Goal: Task Accomplishment & Management: Use online tool/utility

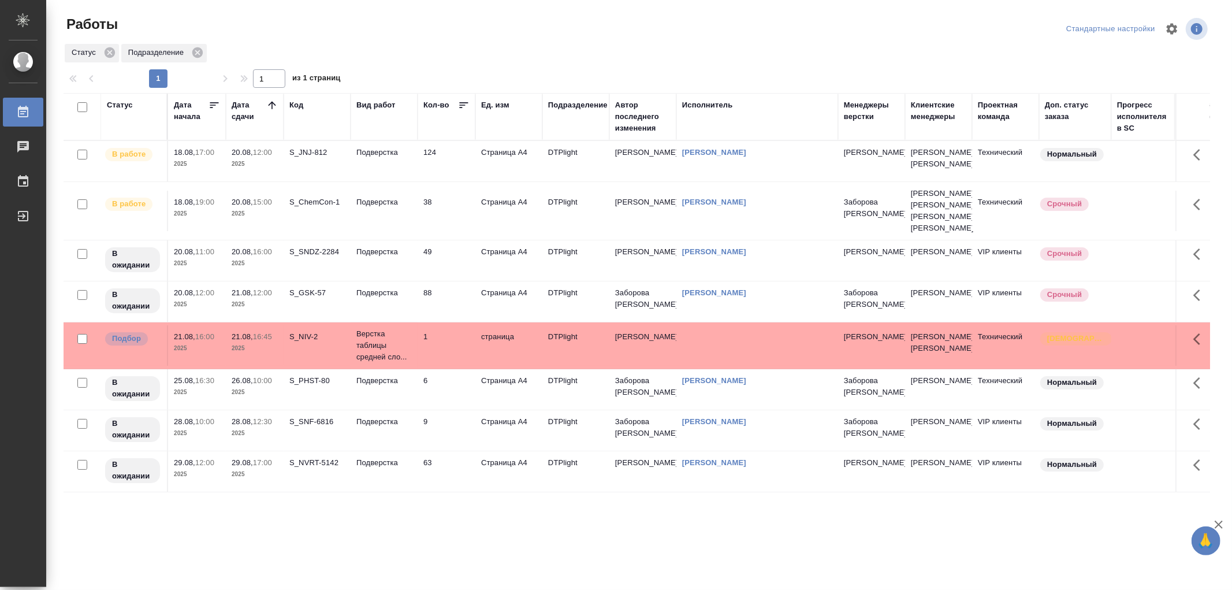
drag, startPoint x: 396, startPoint y: 152, endPoint x: 420, endPoint y: 200, distance: 54.2
click at [396, 152] on p "Подверстка" at bounding box center [383, 153] width 55 height 12
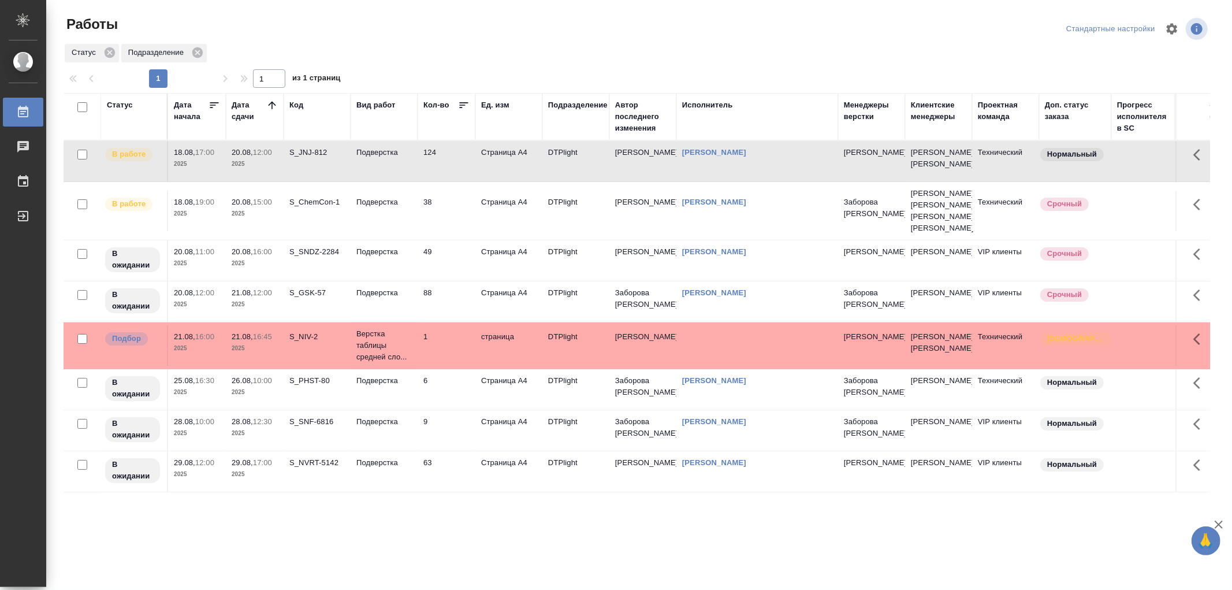
click at [388, 165] on td "Подверстка" at bounding box center [383, 161] width 67 height 40
click at [409, 181] on td "Подверстка" at bounding box center [383, 161] width 67 height 40
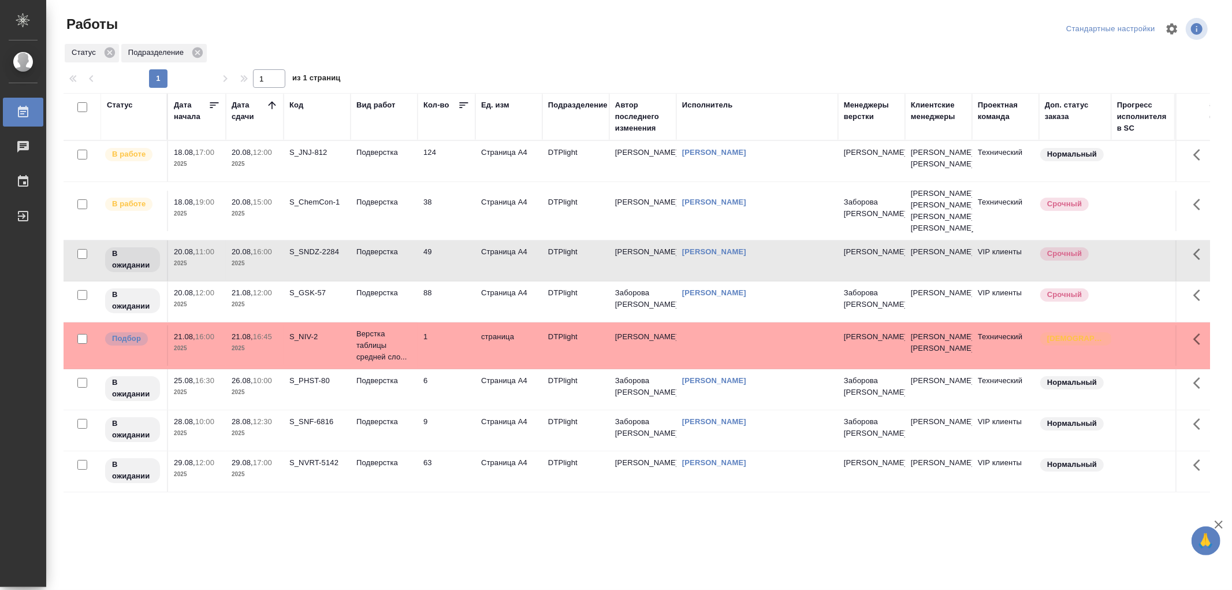
click at [409, 181] on td "Подверстка" at bounding box center [383, 161] width 67 height 40
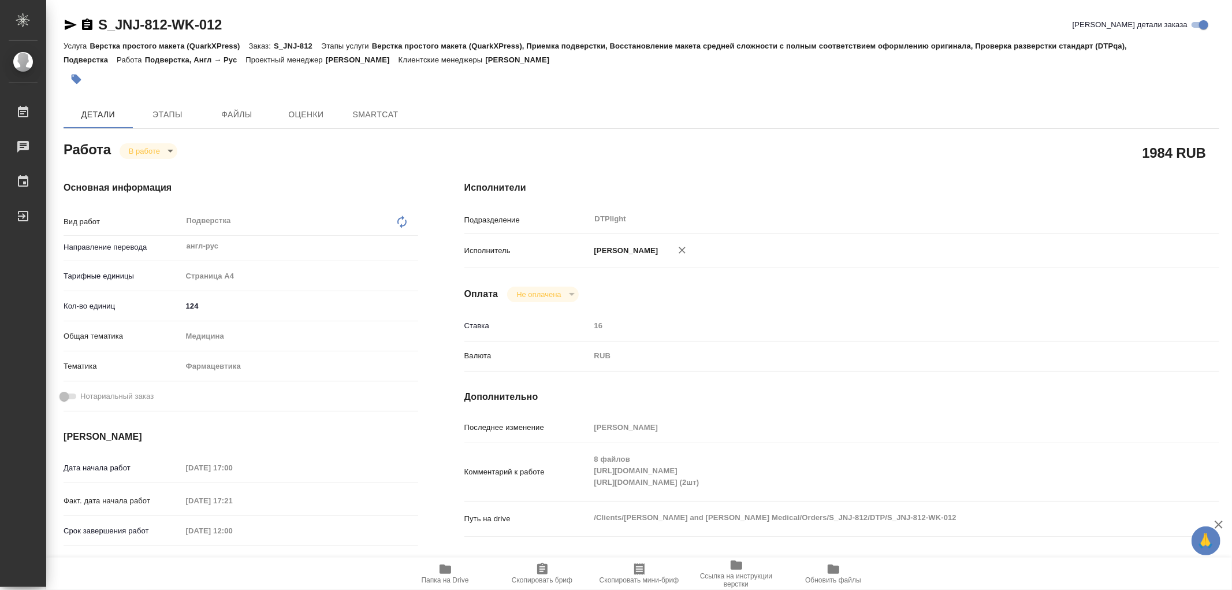
type textarea "x"
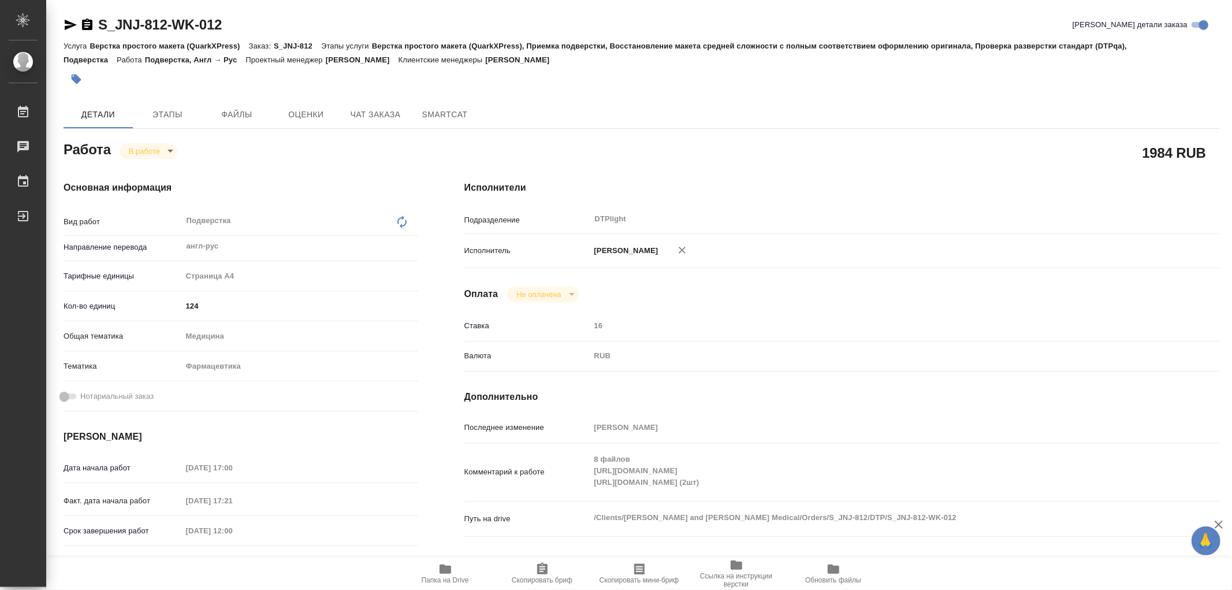
type textarea "x"
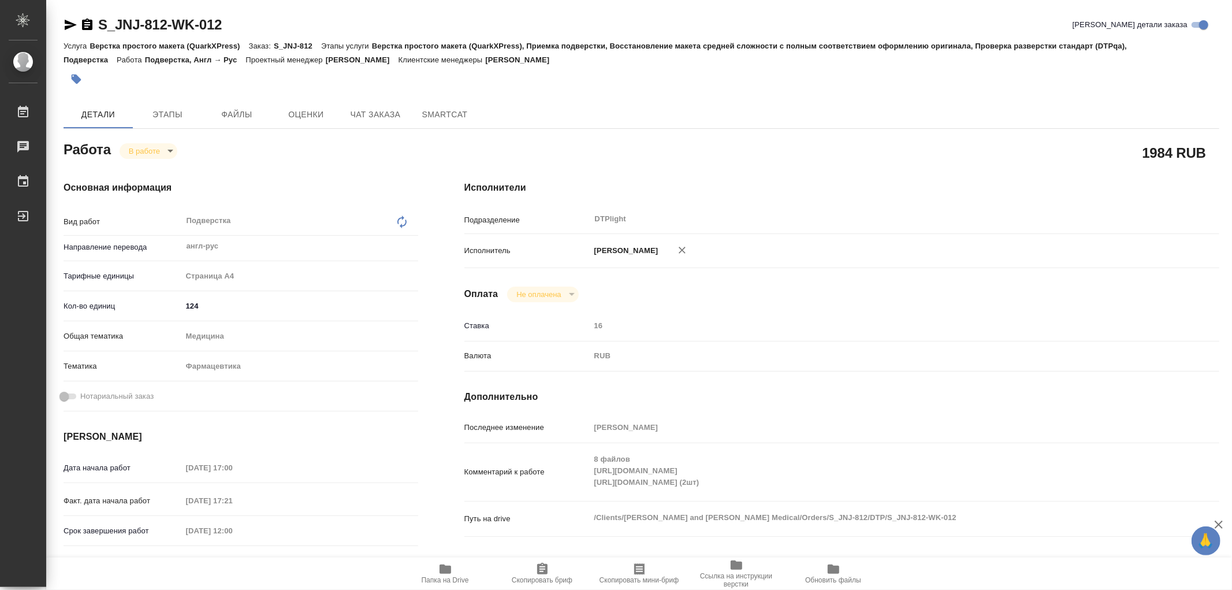
type textarea "x"
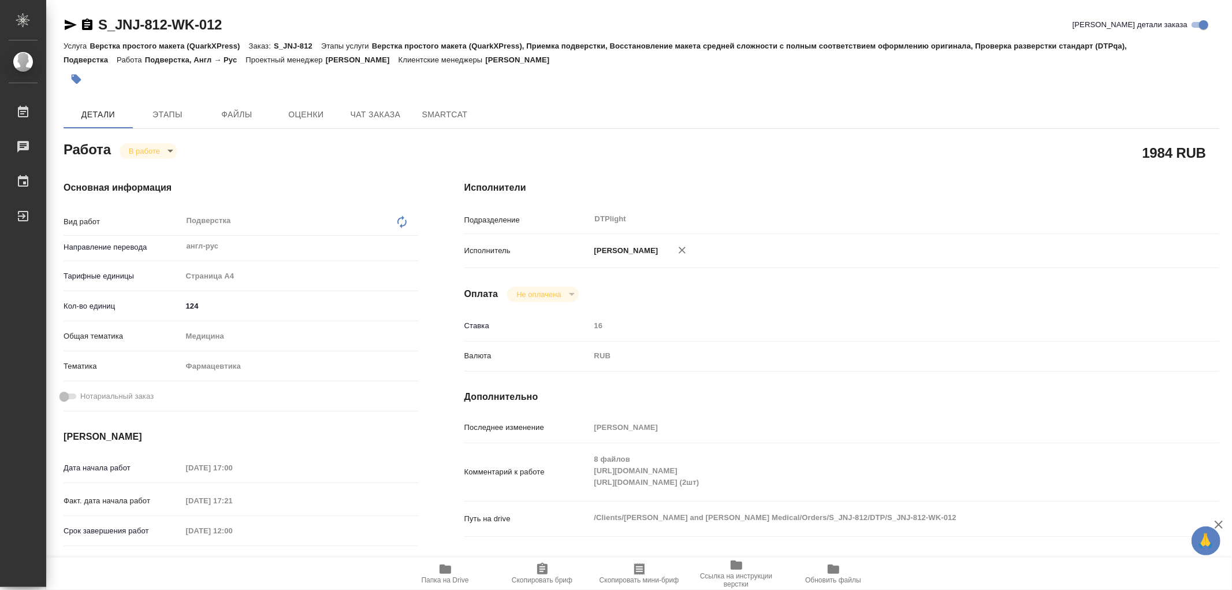
type textarea "x"
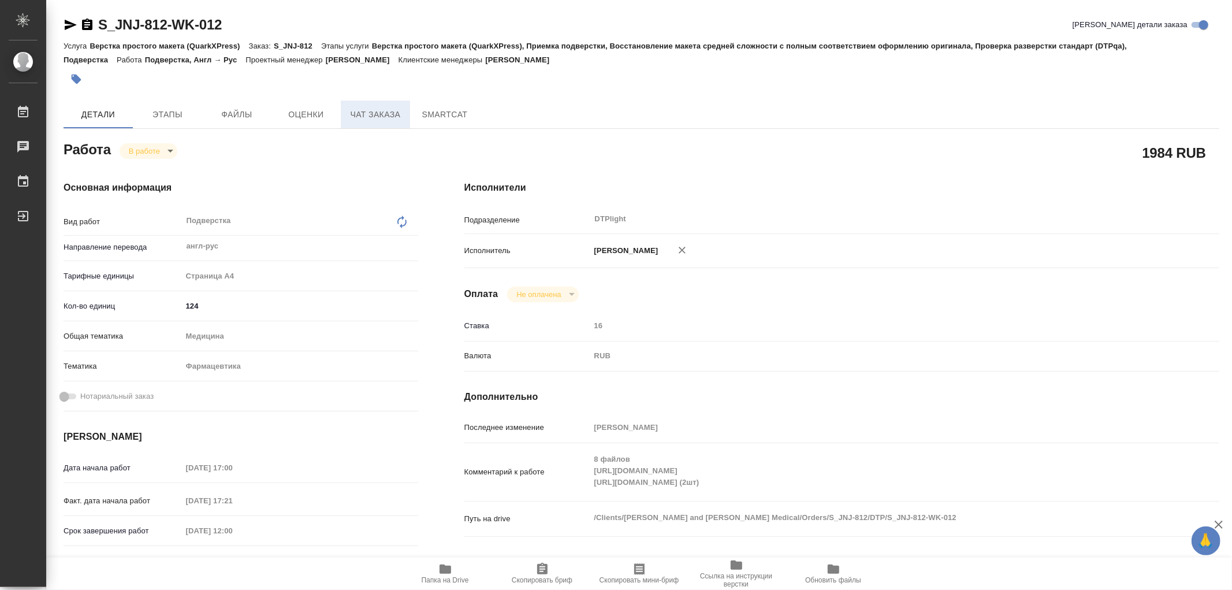
type textarea "x"
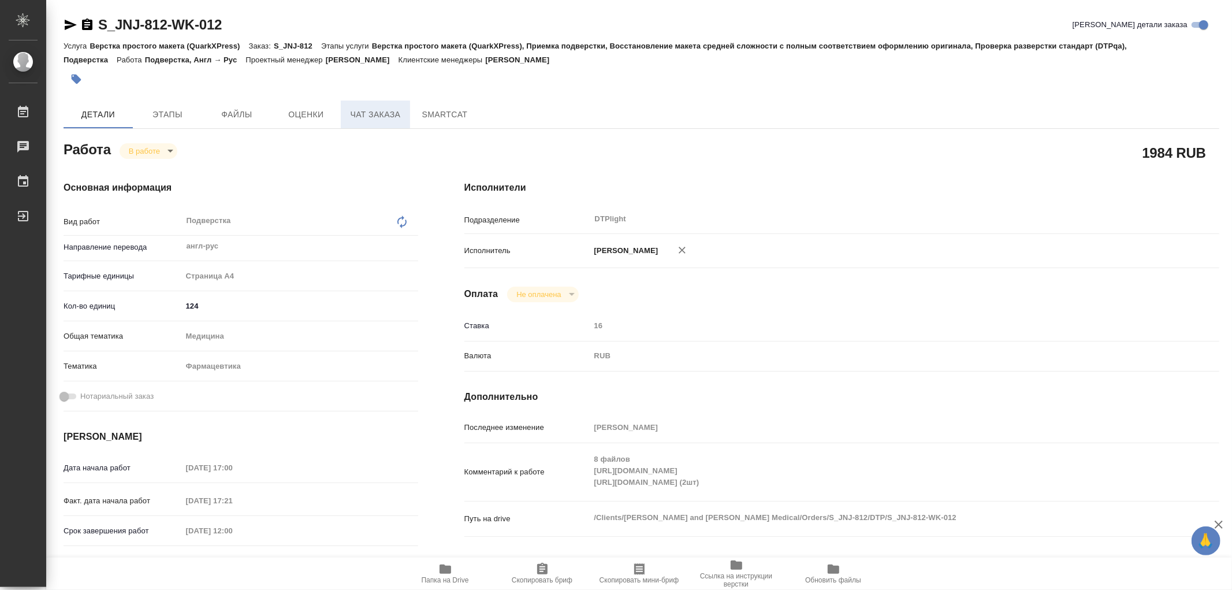
type textarea "x"
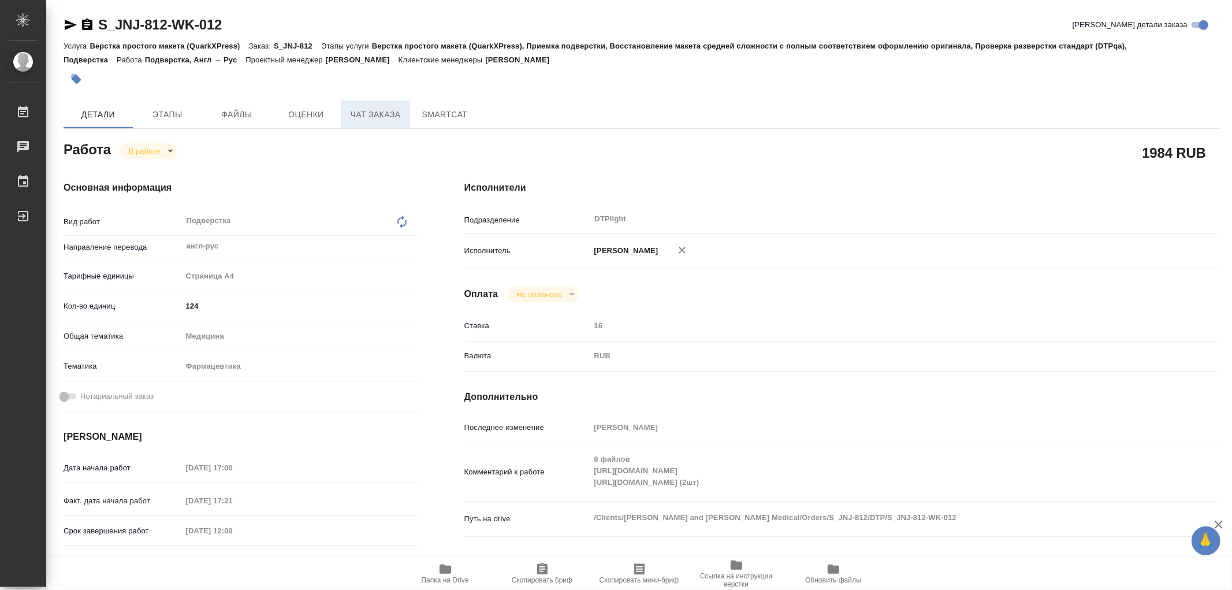
click at [391, 107] on span "Чат заказа" at bounding box center [375, 114] width 55 height 14
type textarea "x"
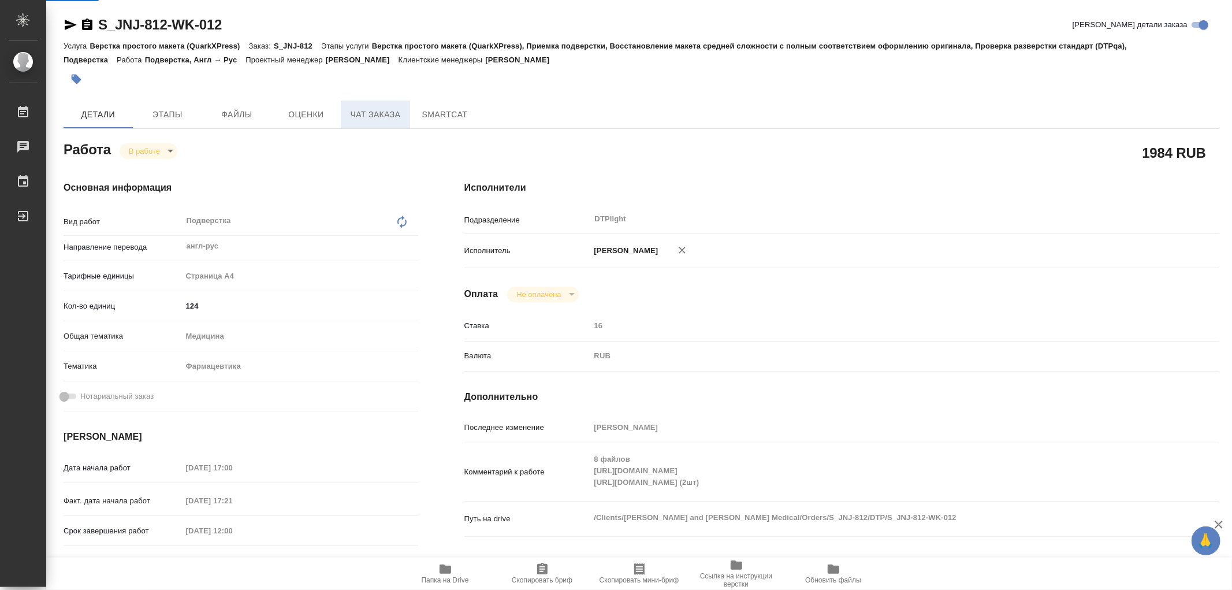
type textarea "x"
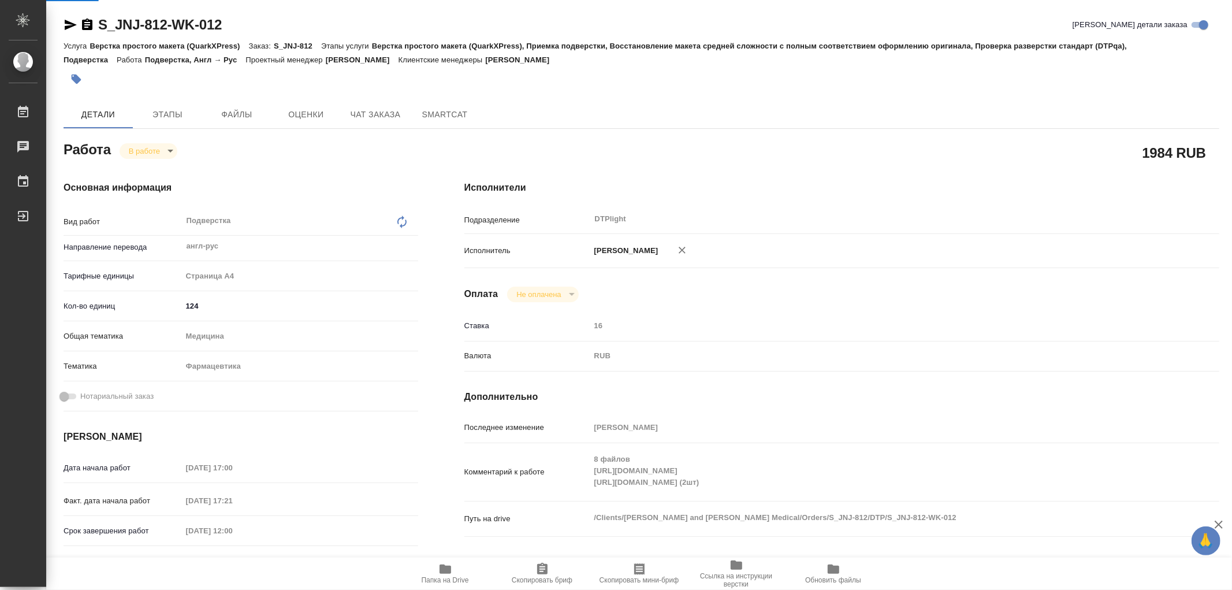
type textarea "x"
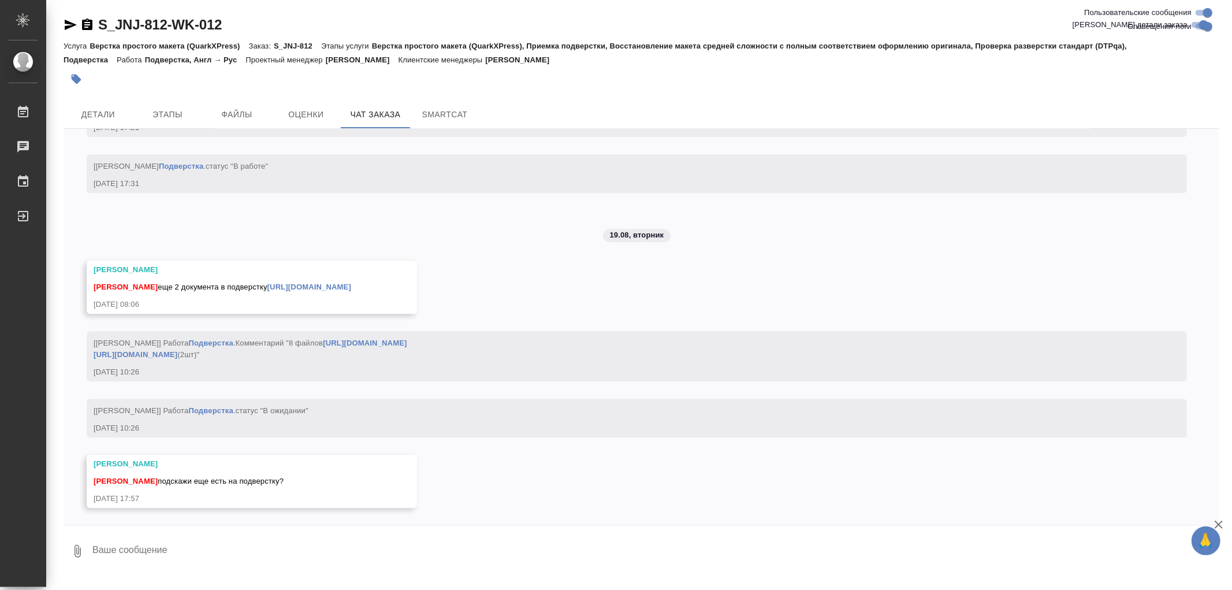
scroll to position [10384, 0]
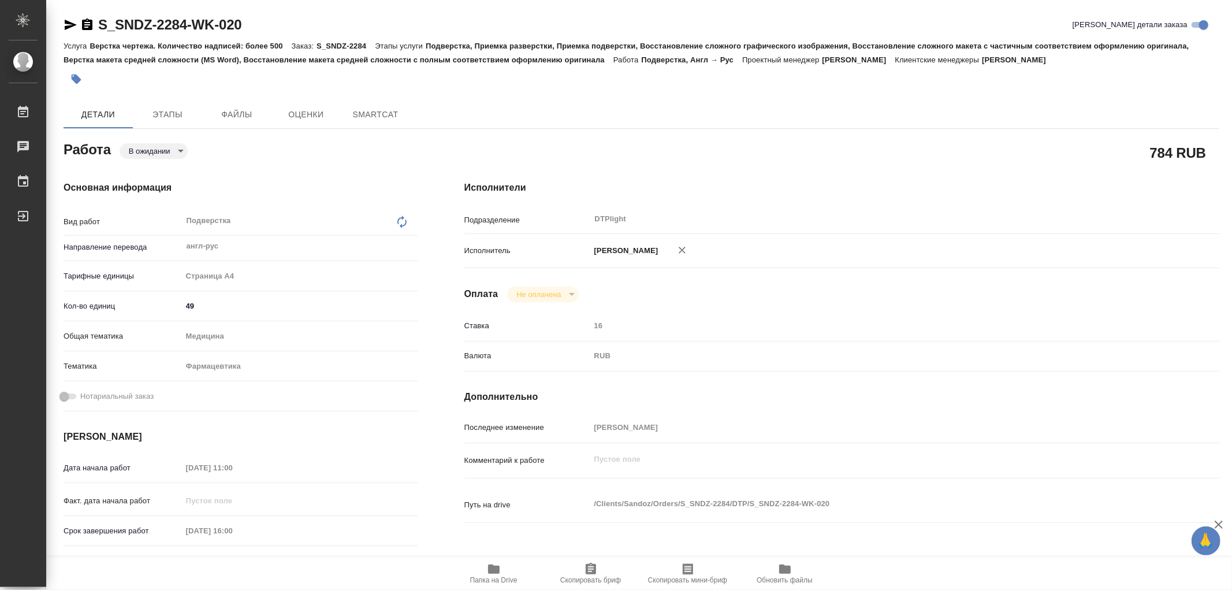
type textarea "x"
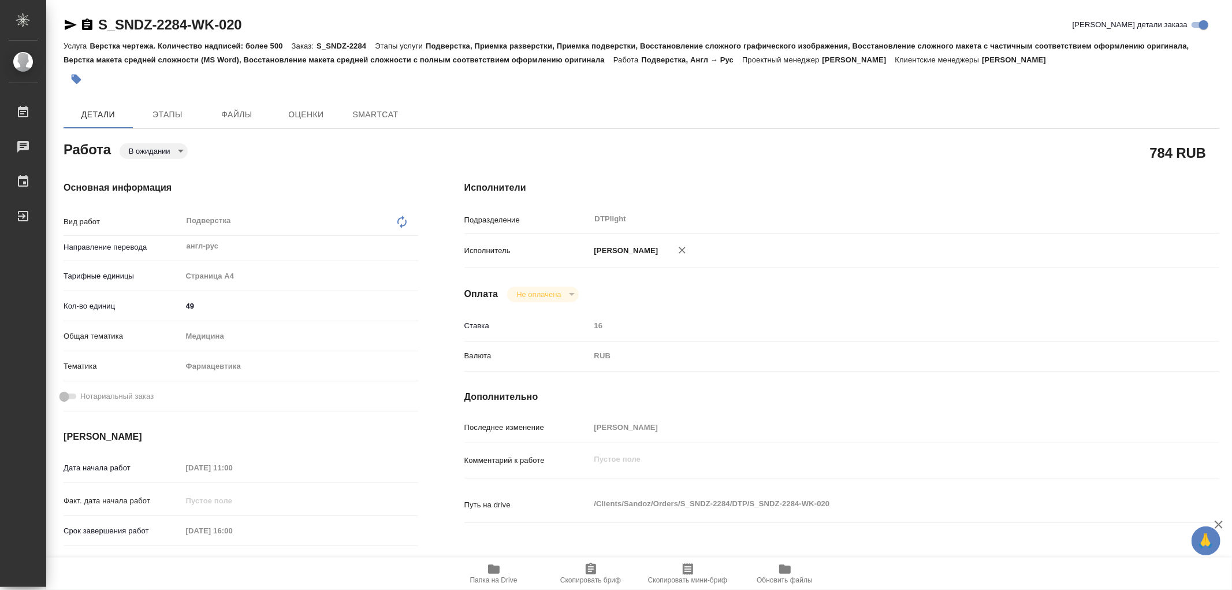
type textarea "x"
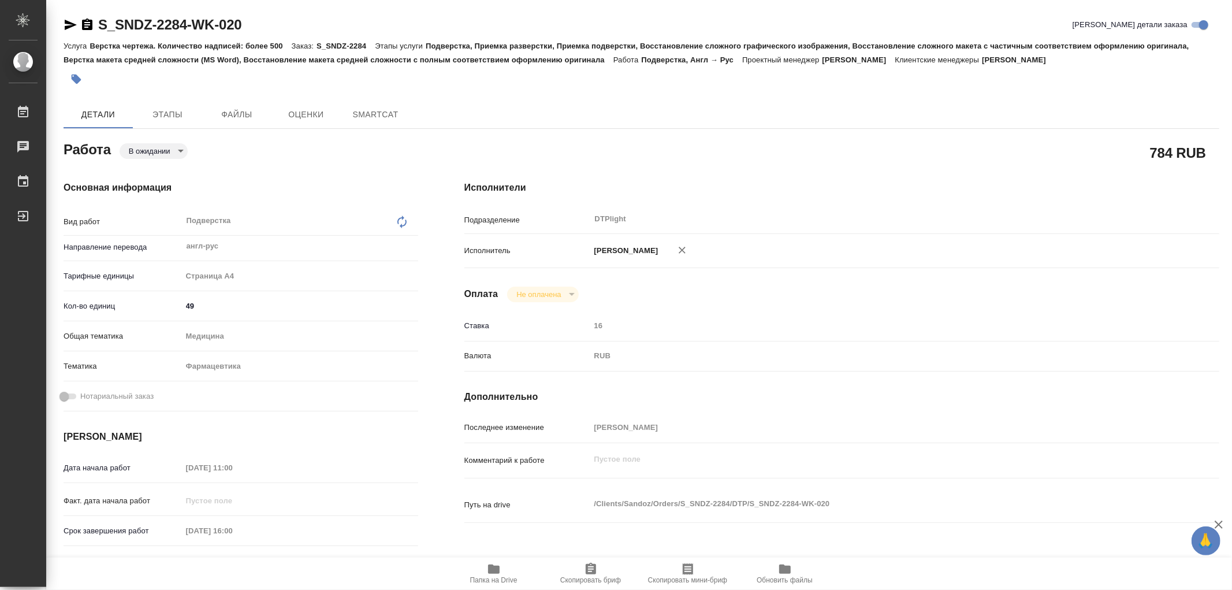
type textarea "x"
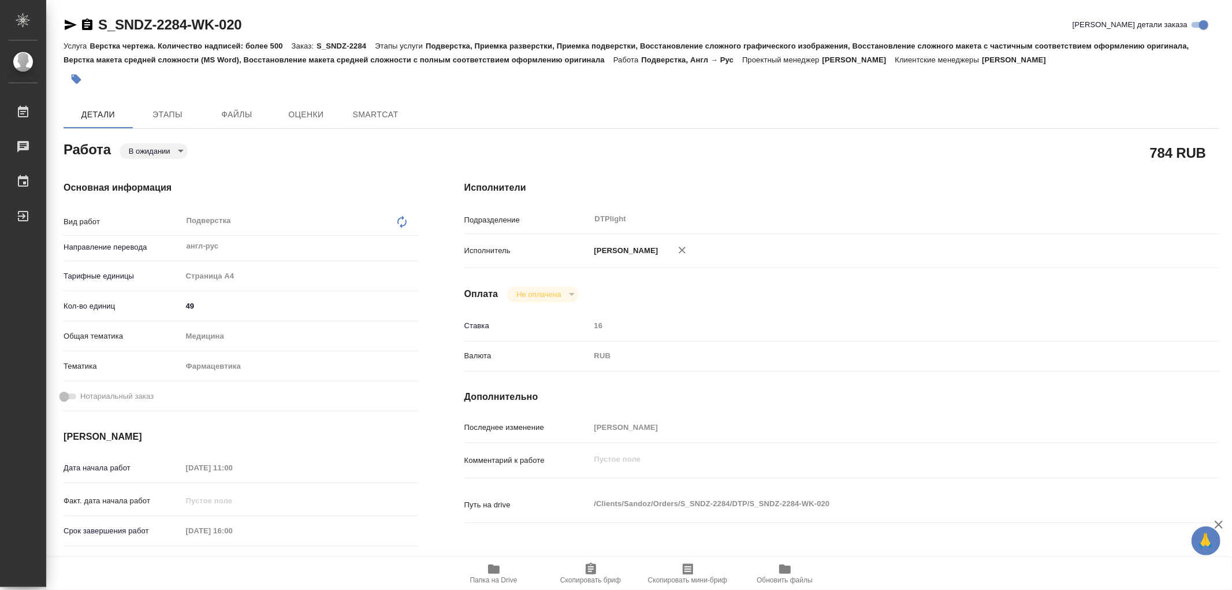
type textarea "x"
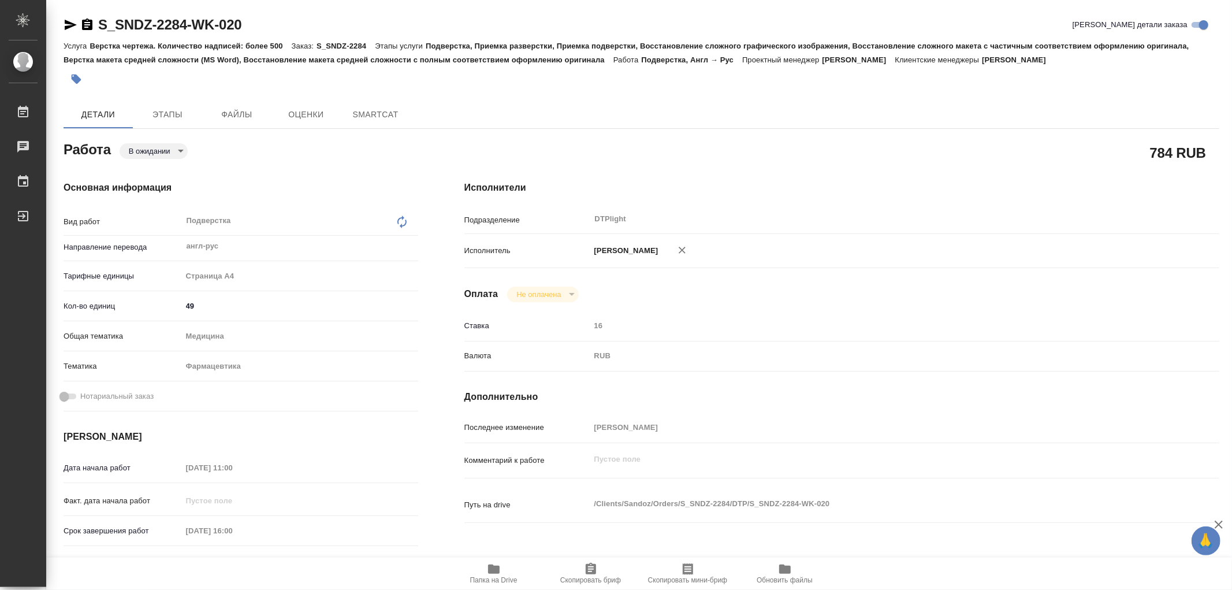
type textarea "x"
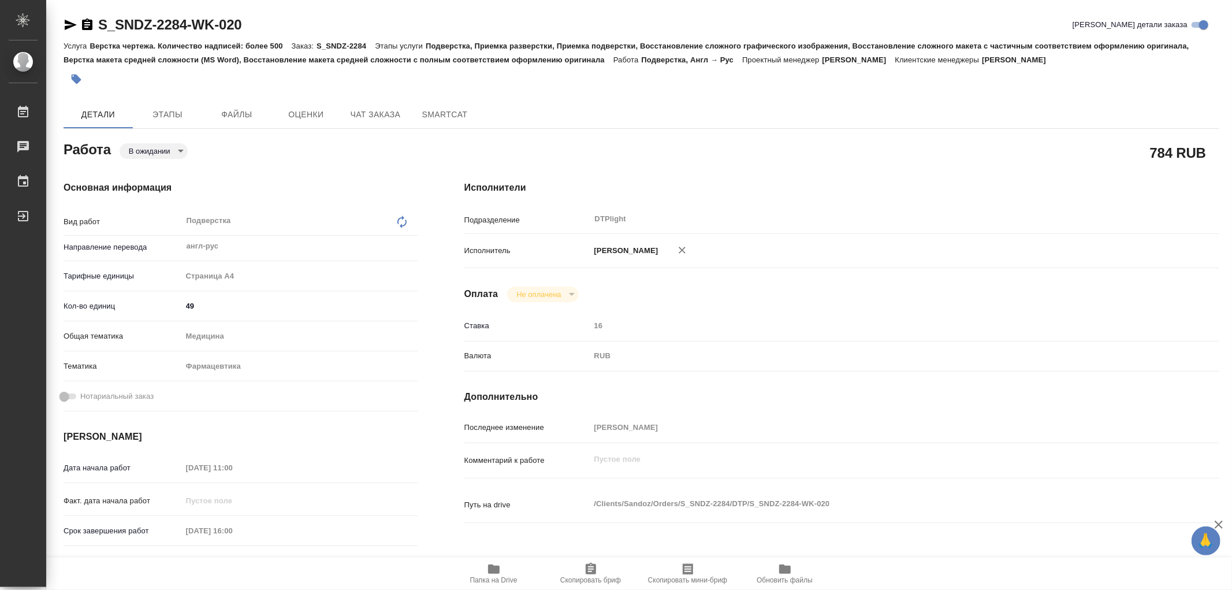
type textarea "x"
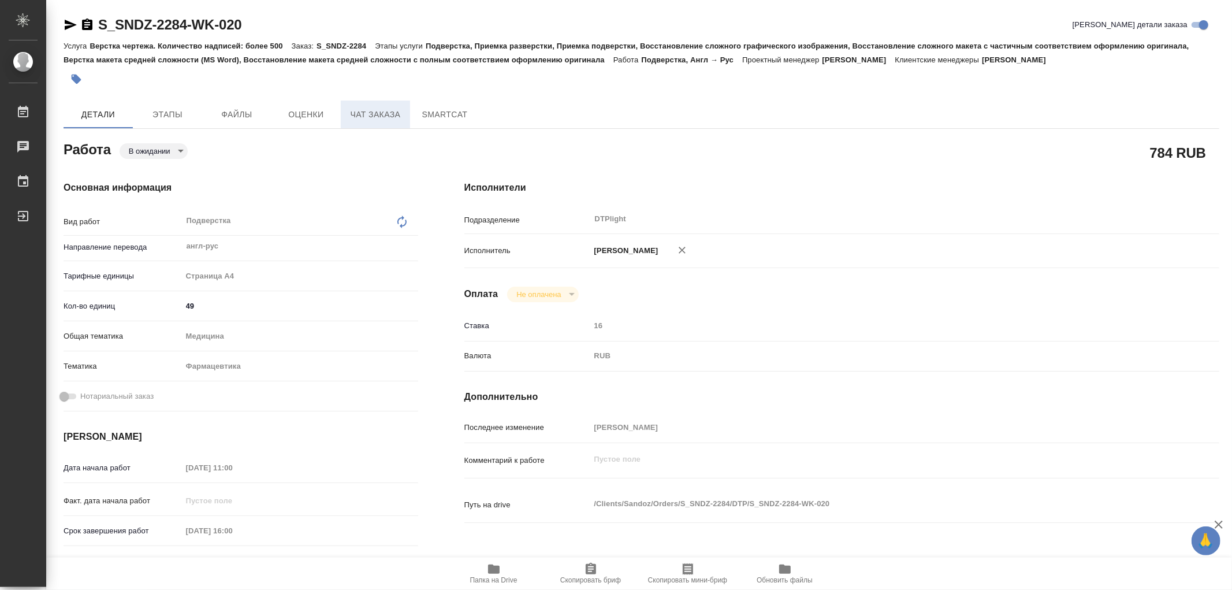
type textarea "x"
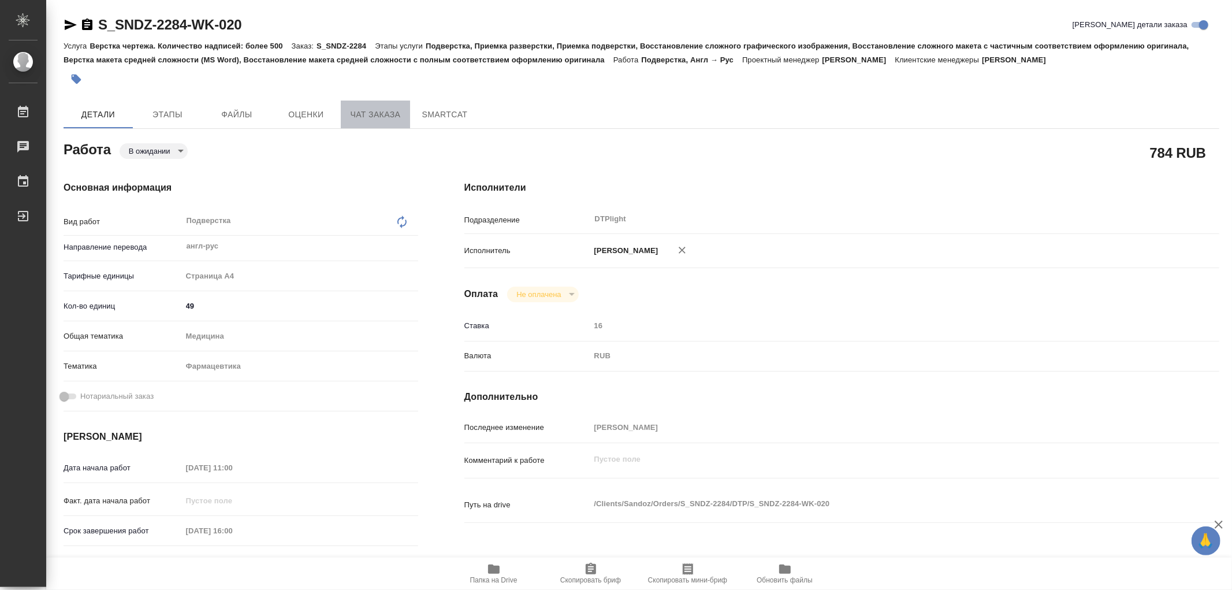
click at [398, 111] on span "Чат заказа" at bounding box center [375, 114] width 55 height 14
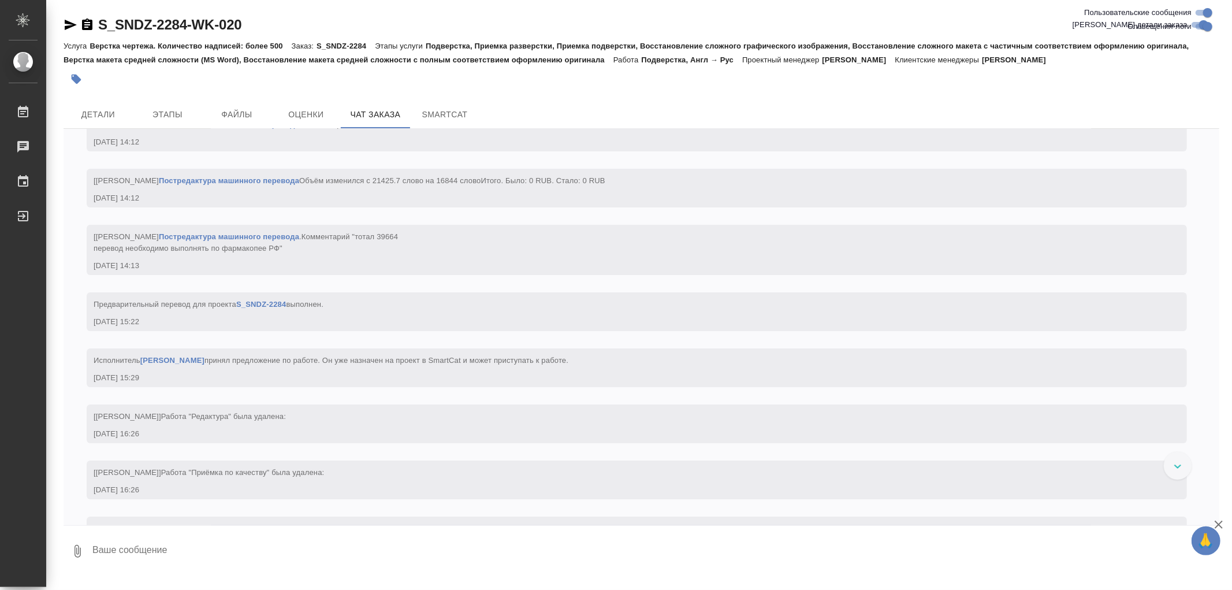
scroll to position [14733, 0]
